Goal: Check status

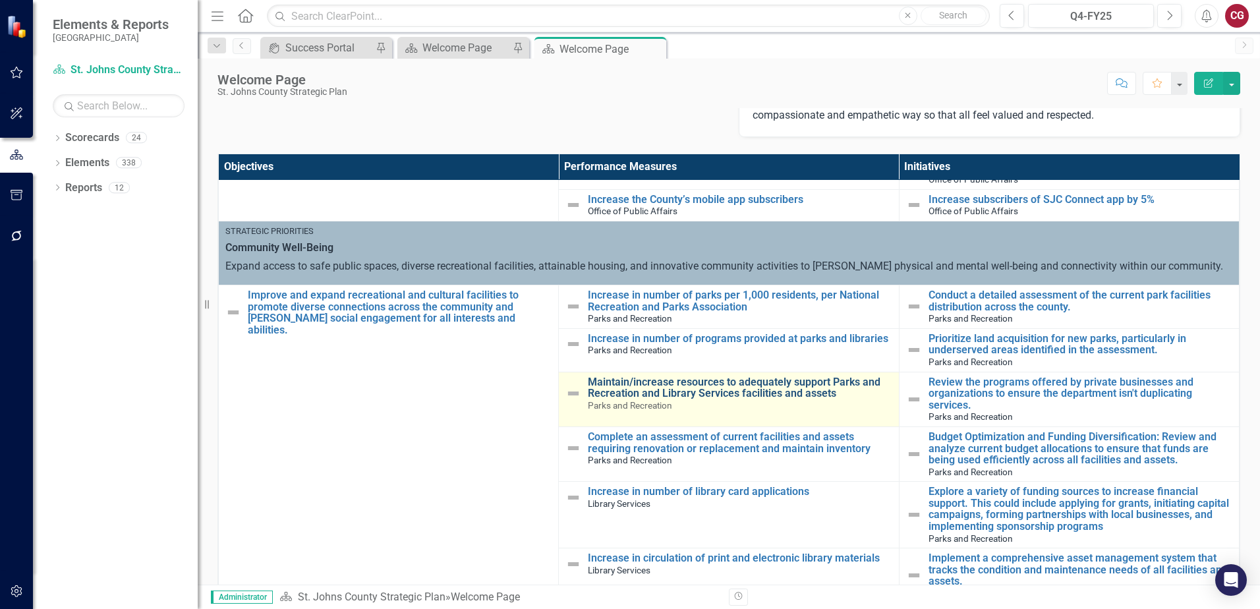
scroll to position [791, 0]
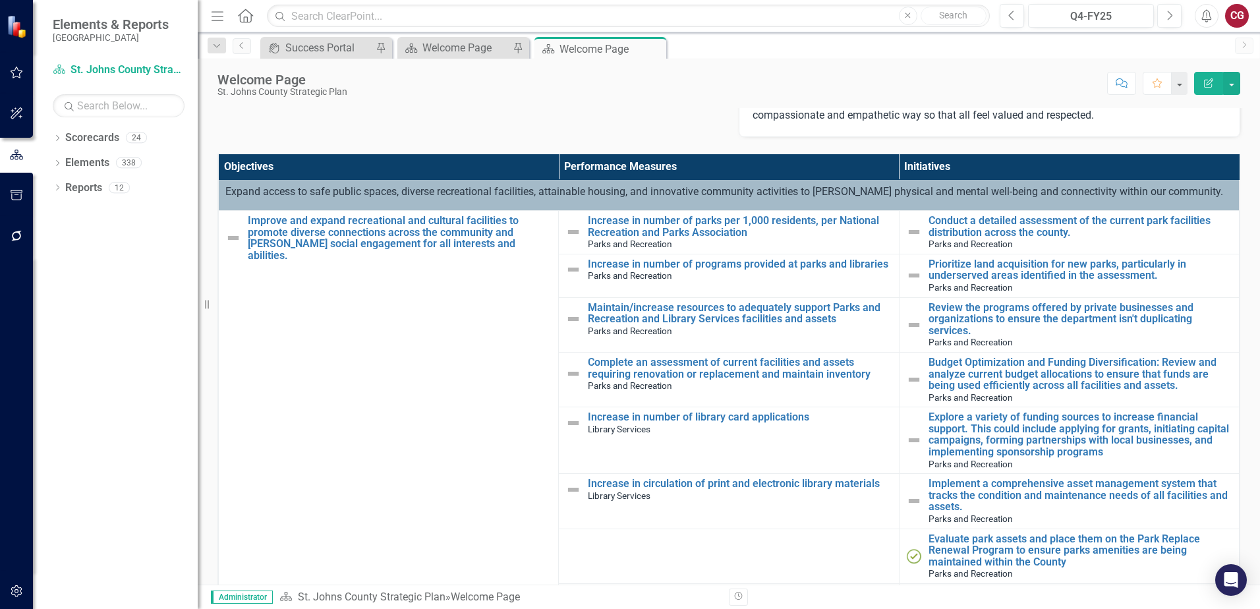
click at [22, 595] on icon "button" at bounding box center [17, 591] width 14 height 11
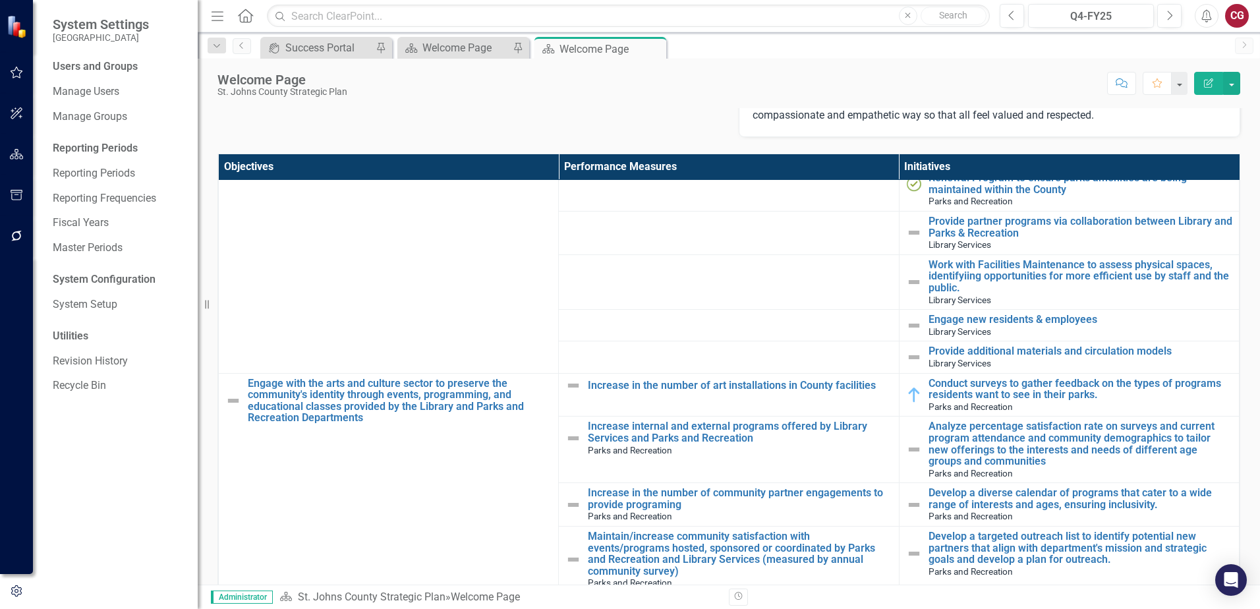
scroll to position [1186, 0]
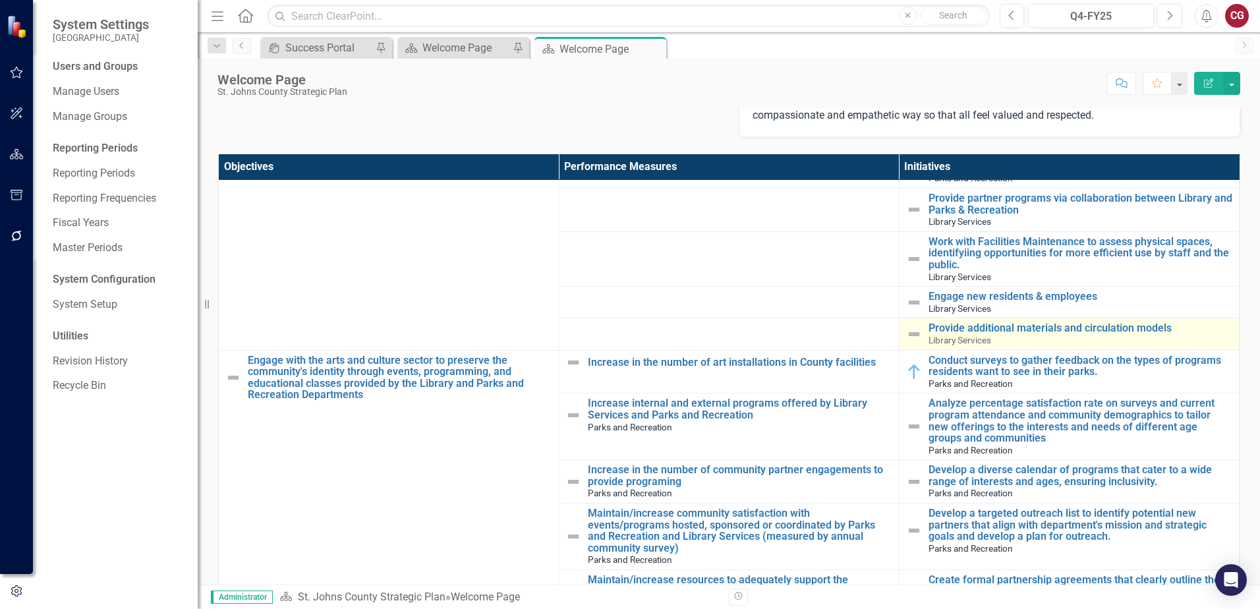
click at [906, 334] on img at bounding box center [914, 334] width 16 height 16
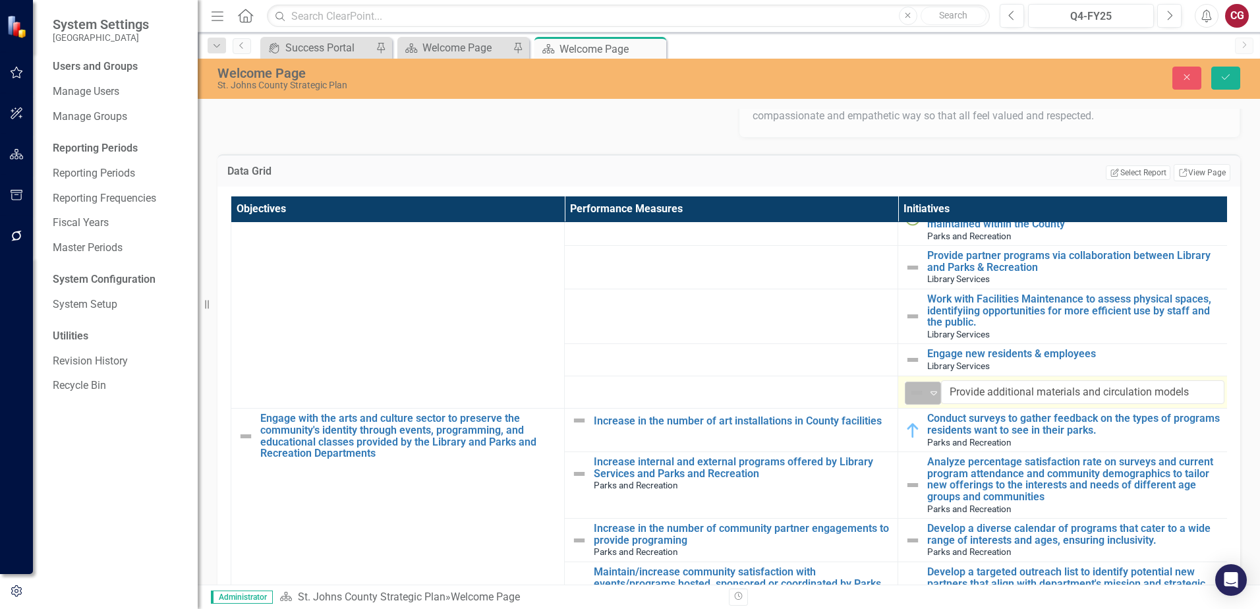
click at [933, 382] on div "Expand" at bounding box center [933, 393] width 13 height 22
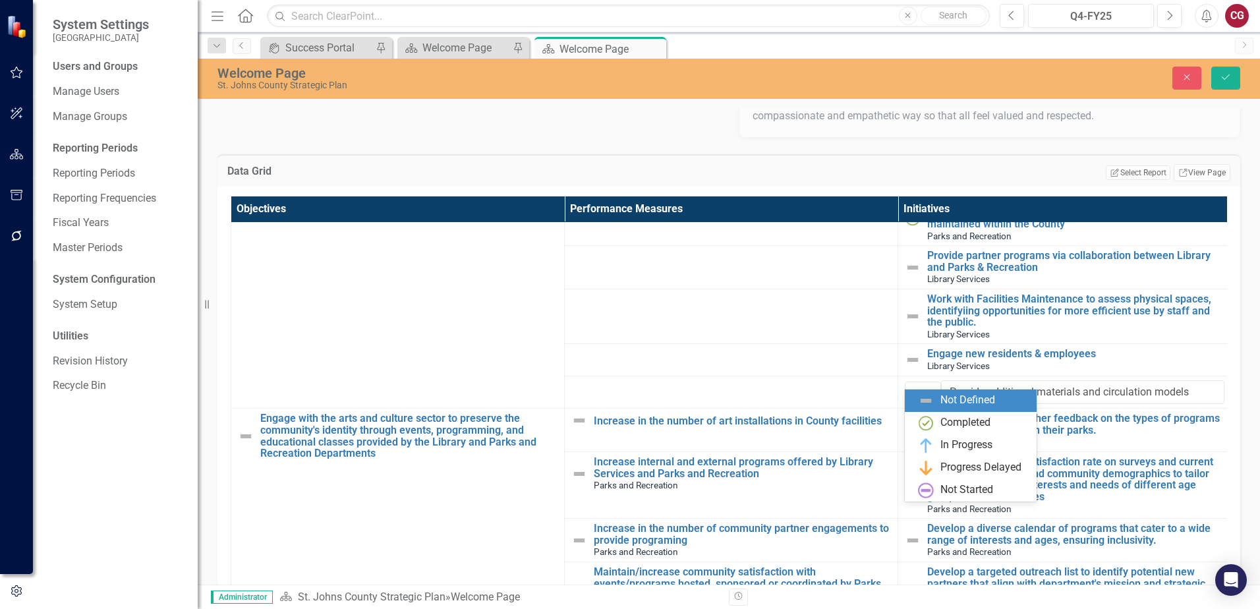
click at [927, 401] on img at bounding box center [926, 401] width 16 height 16
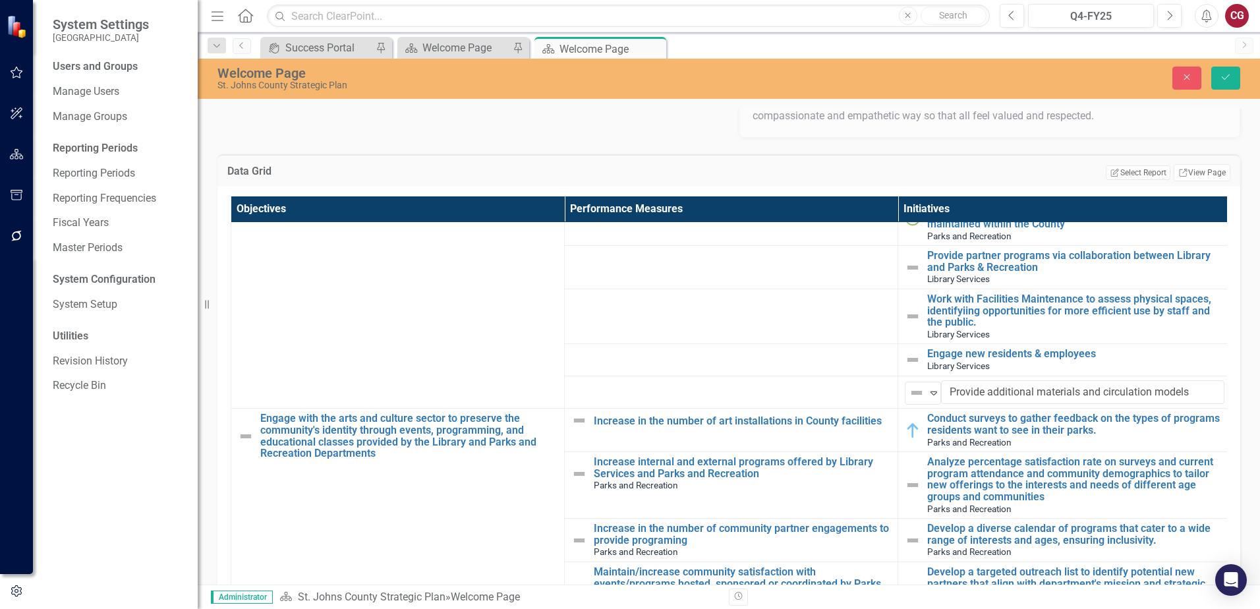
click at [853, 376] on td at bounding box center [732, 392] width 334 height 33
click at [1182, 74] on icon "Close" at bounding box center [1187, 77] width 12 height 9
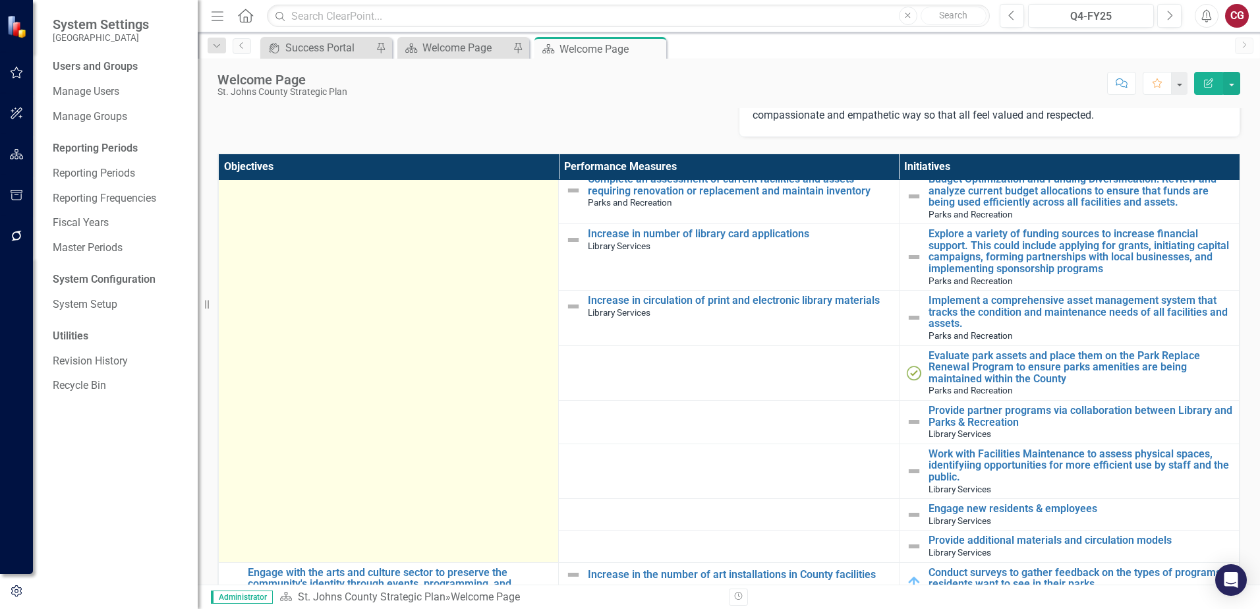
scroll to position [923, 0]
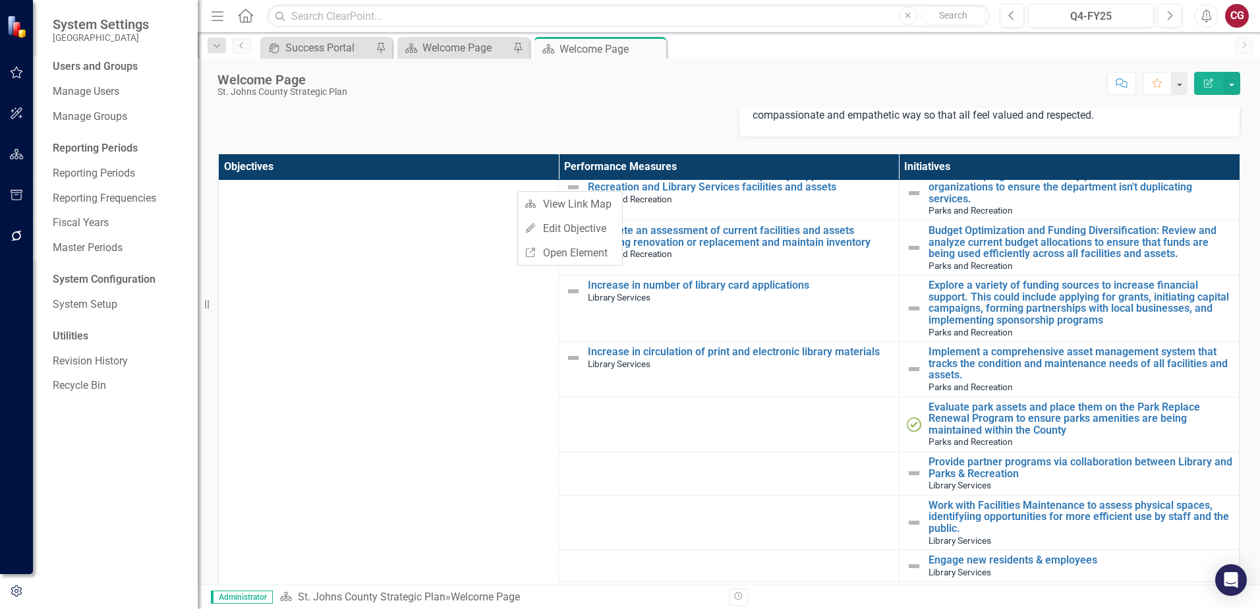
click at [485, 152] on div "Objectives Performance Measures Initiatives Strategic Priorities Community Trus…" at bounding box center [729, 390] width 1043 height 507
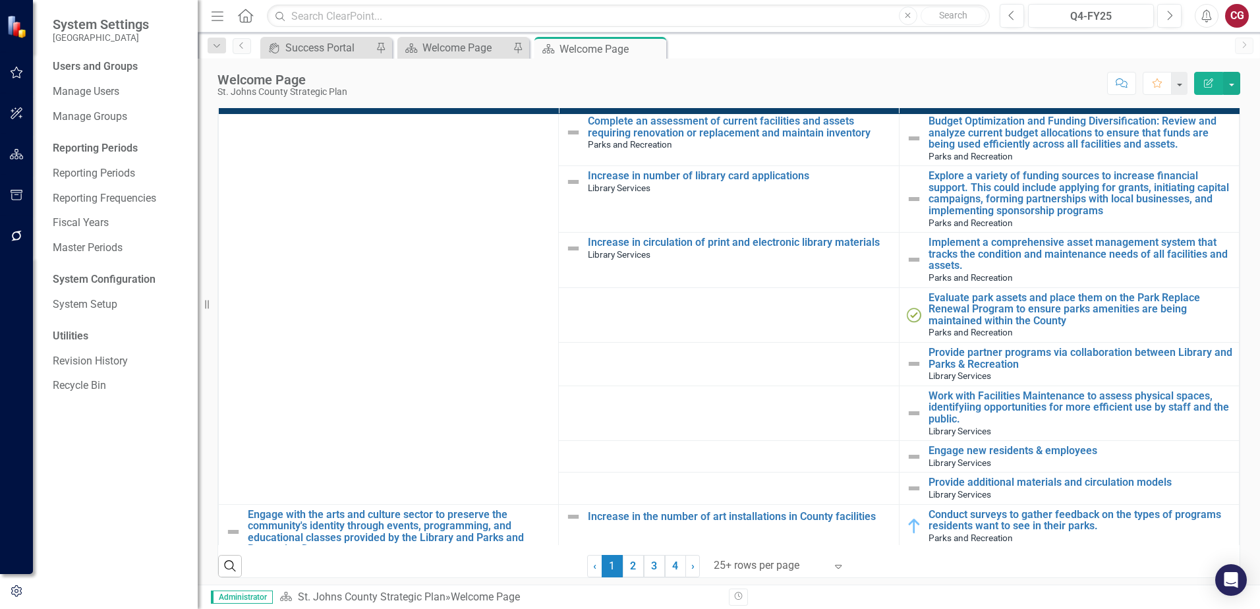
scroll to position [989, 0]
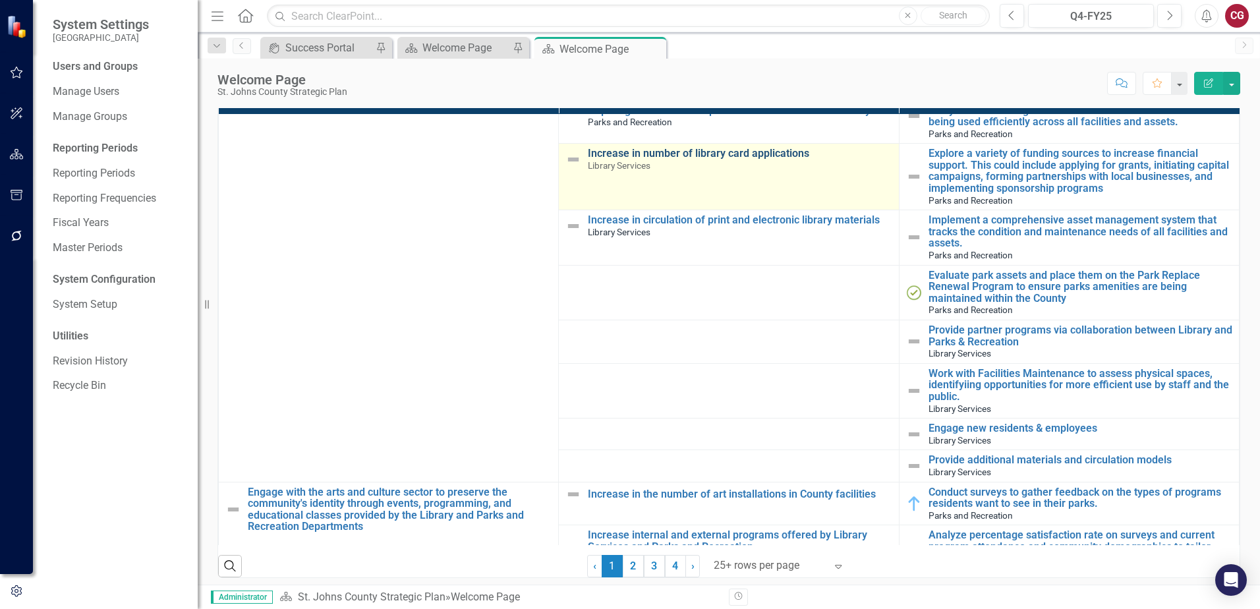
click at [609, 154] on link "Increase in number of library card applications" at bounding box center [740, 154] width 304 height 12
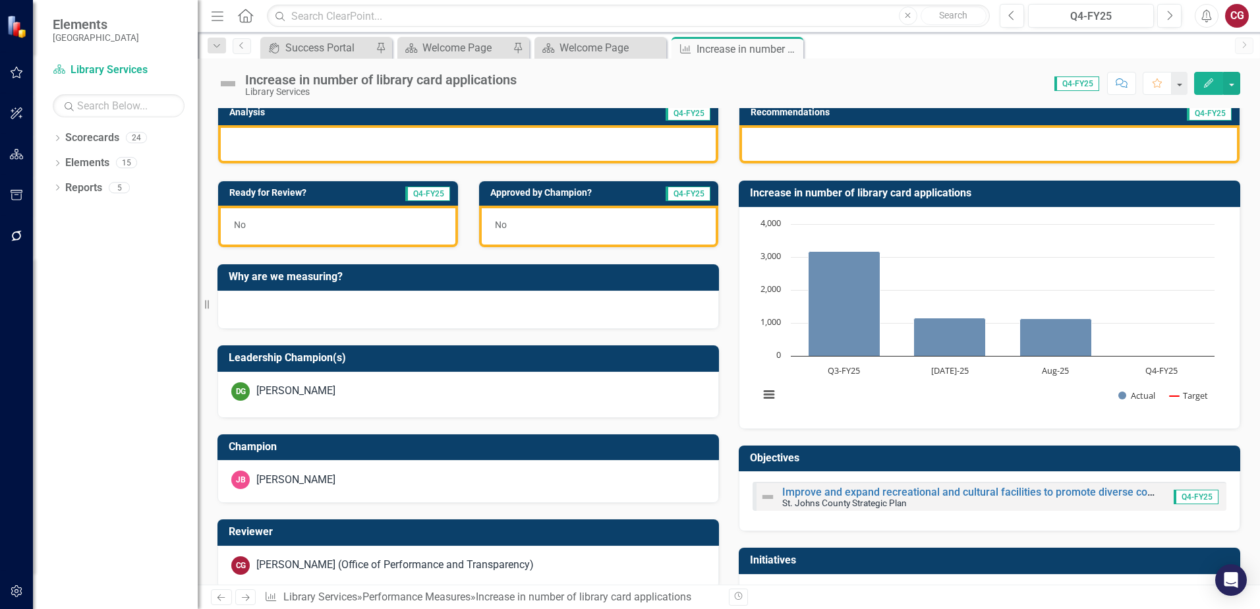
scroll to position [330, 0]
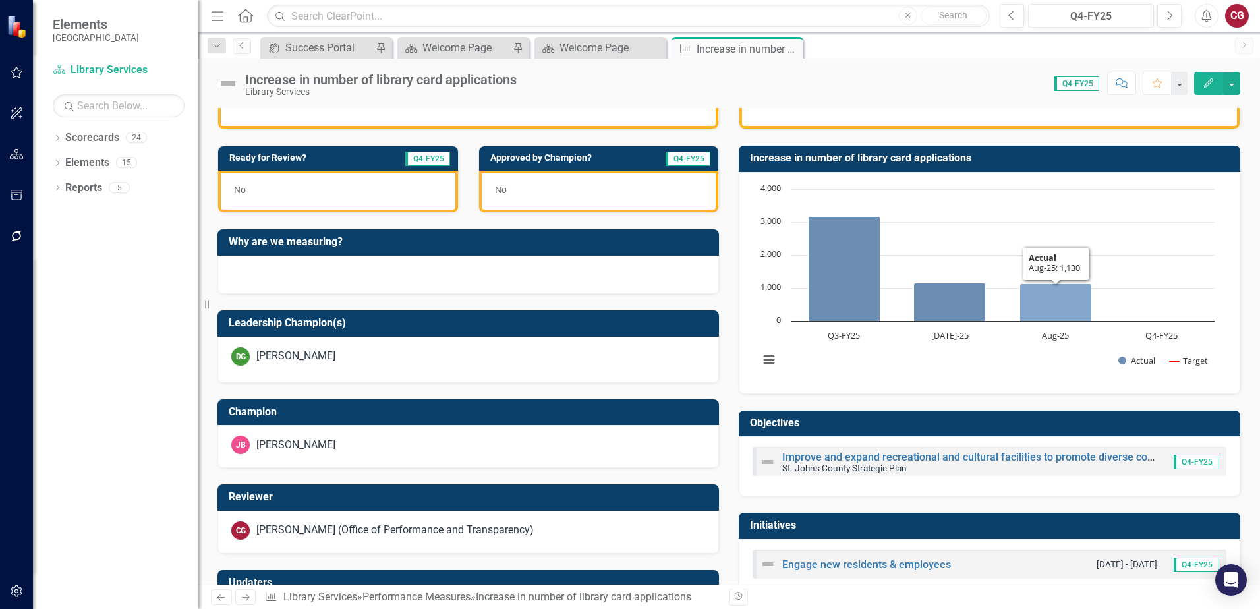
click at [1054, 300] on icon "Aug-25, 1,130. Actual." at bounding box center [1056, 302] width 72 height 38
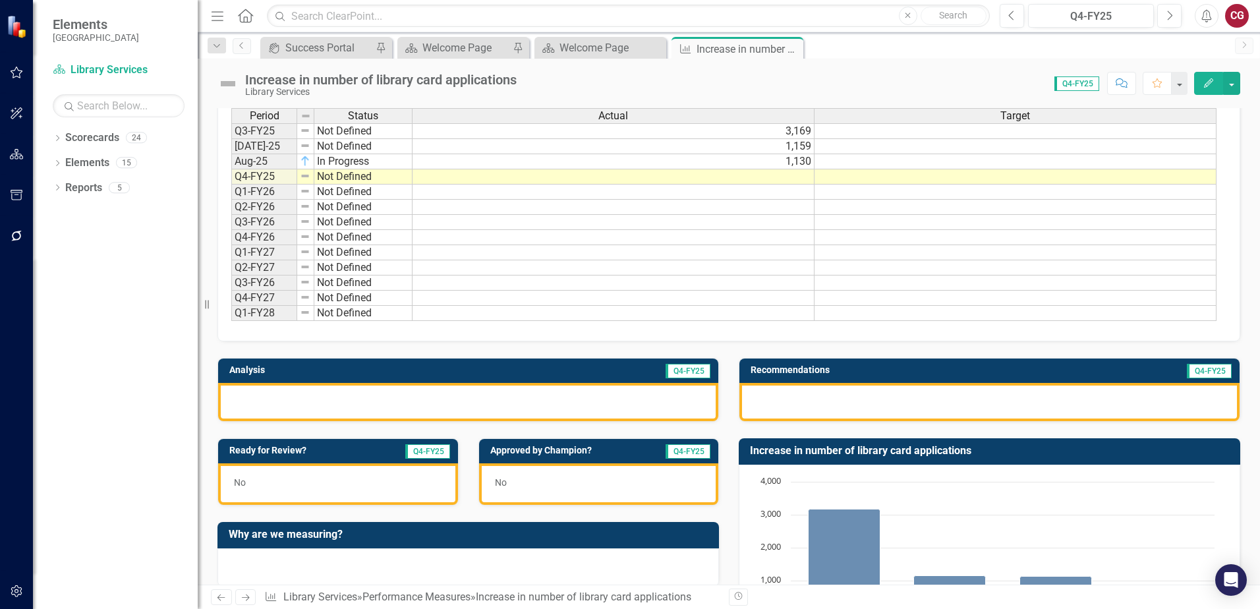
scroll to position [0, 0]
